Goal: Information Seeking & Learning: Learn about a topic

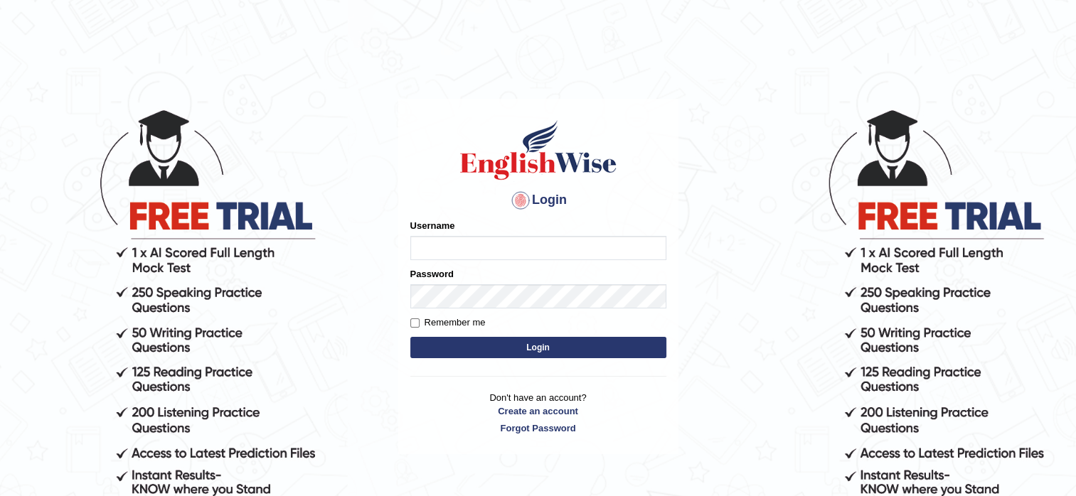
type input "pooja_pte"
click at [531, 345] on button "Login" at bounding box center [538, 347] width 256 height 21
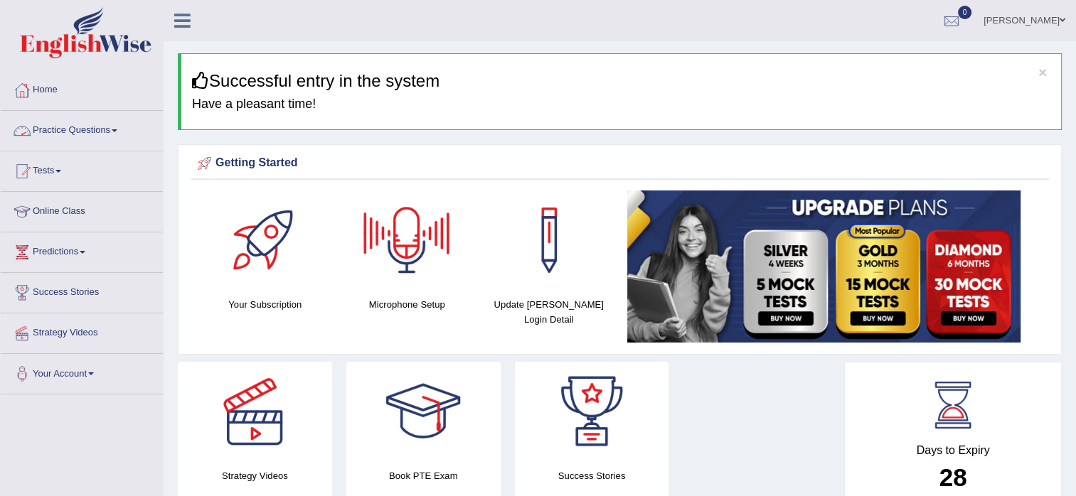
click at [78, 130] on link "Practice Questions" at bounding box center [82, 129] width 162 height 36
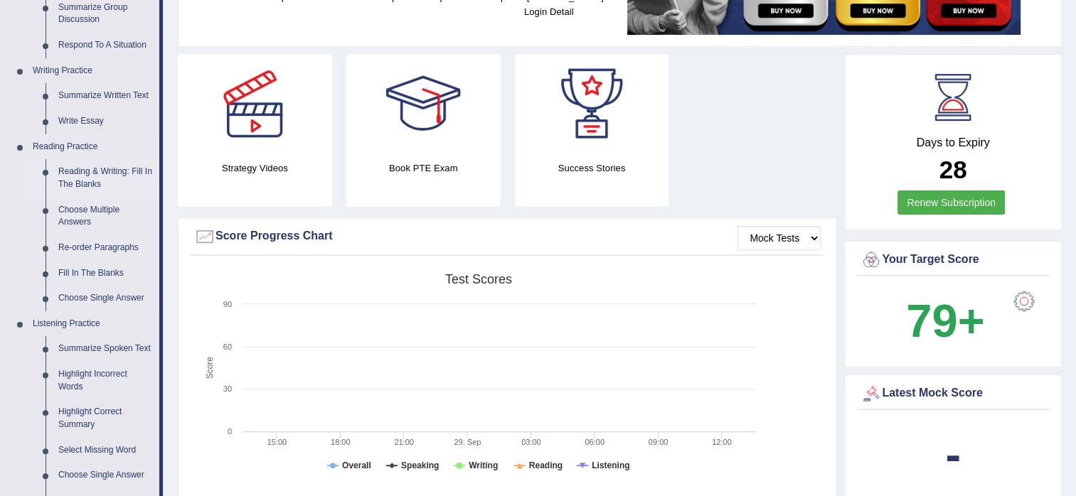
scroll to position [285, 0]
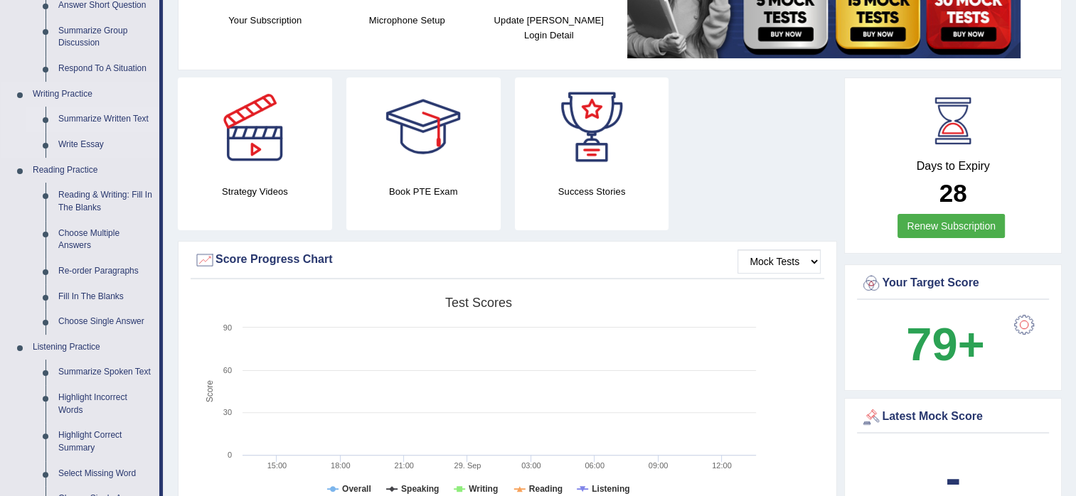
click at [88, 119] on link "Summarize Written Text" at bounding box center [105, 120] width 107 height 26
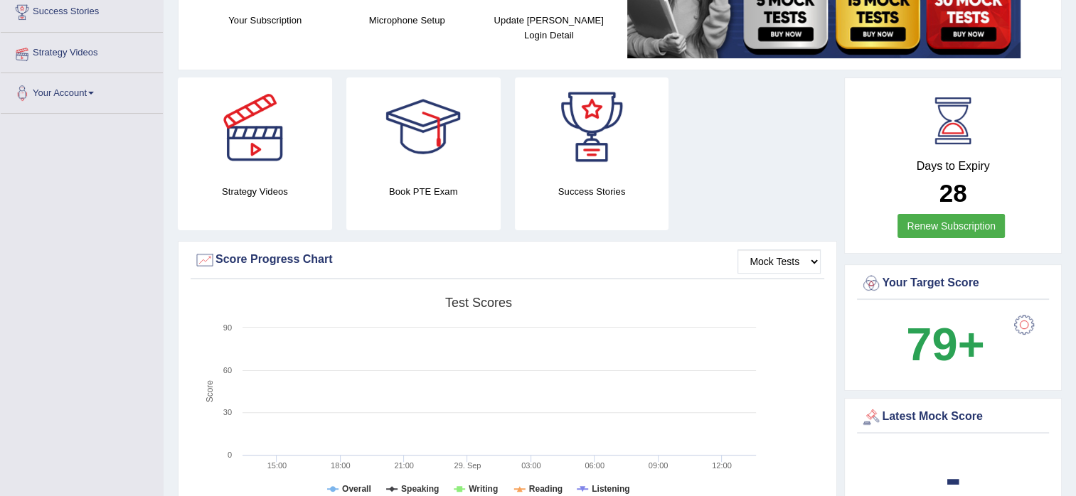
scroll to position [301, 0]
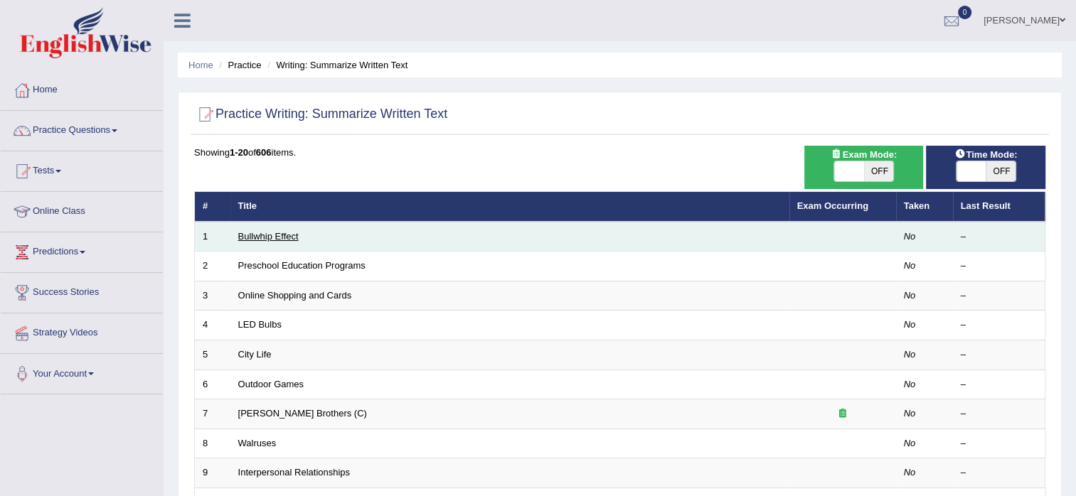
click at [287, 238] on link "Bullwhip Effect" at bounding box center [268, 236] width 60 height 11
